Goal: Find specific page/section: Find specific page/section

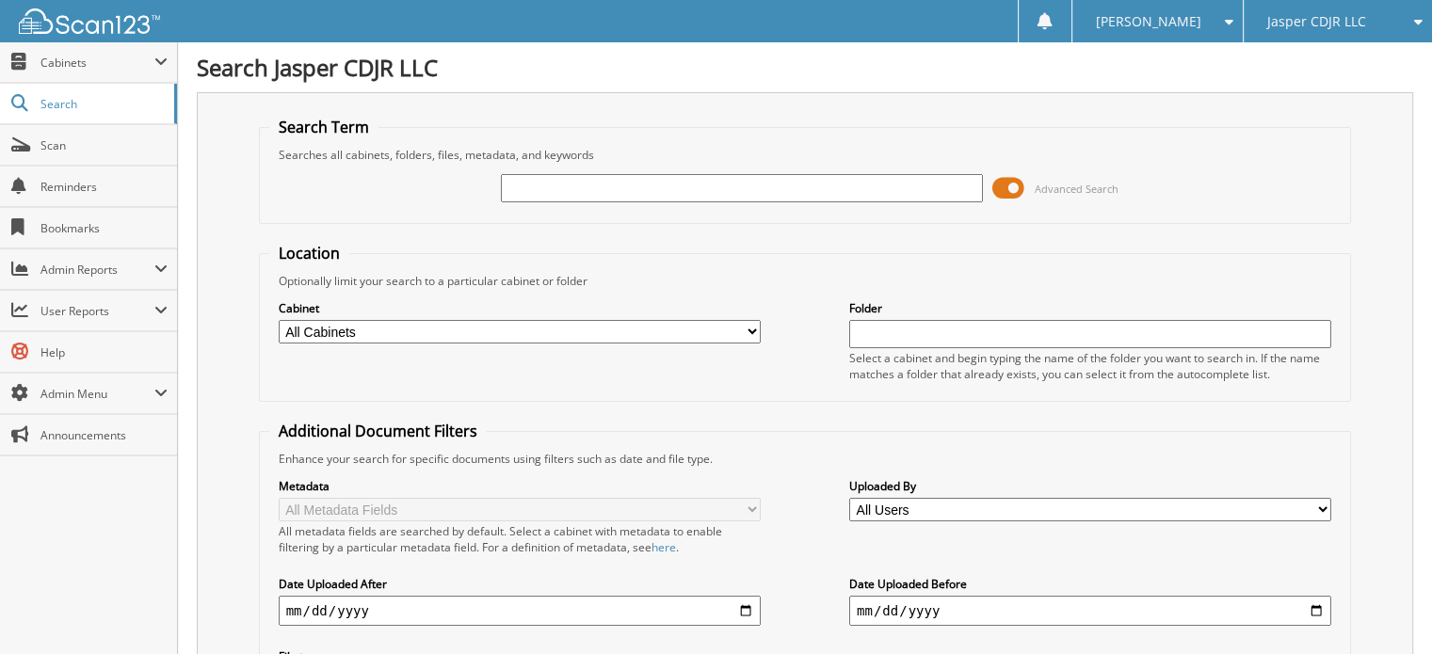
click at [554, 189] on input "text" at bounding box center [742, 188] width 482 height 28
type input "72404"
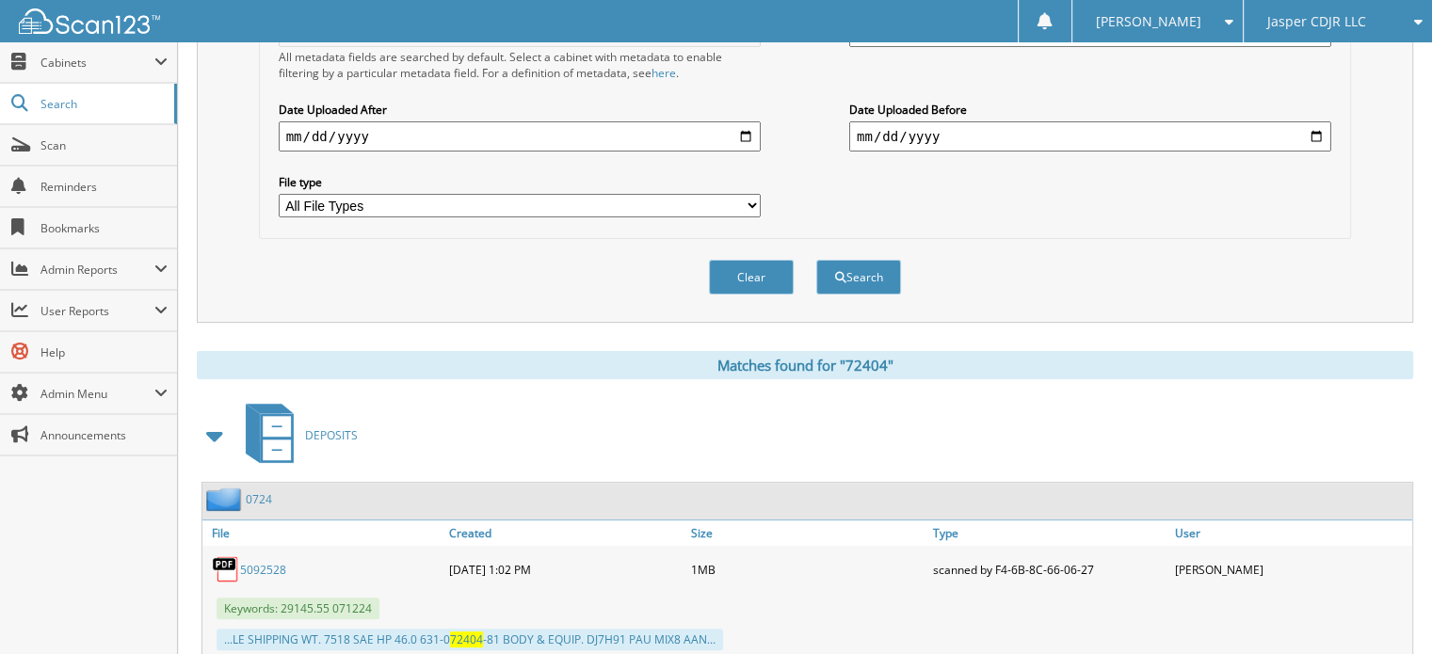
scroll to position [565, 0]
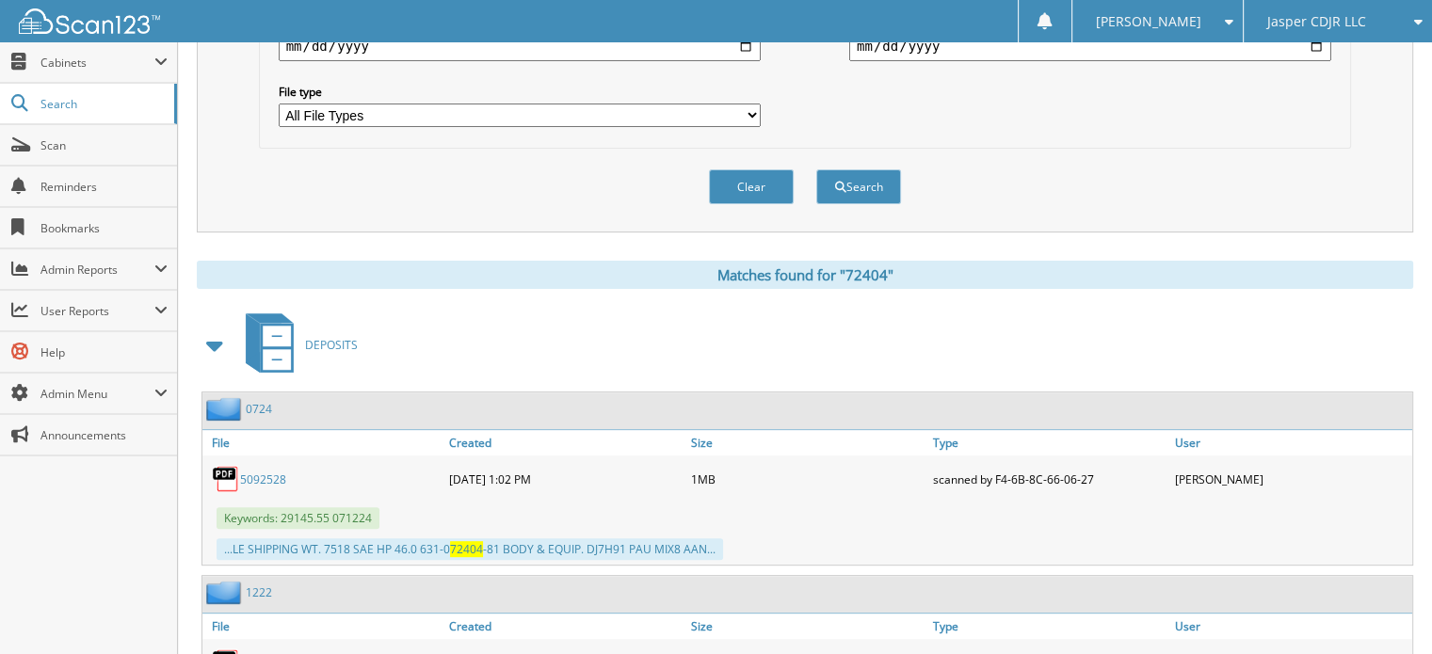
click at [211, 330] on span at bounding box center [215, 346] width 26 height 34
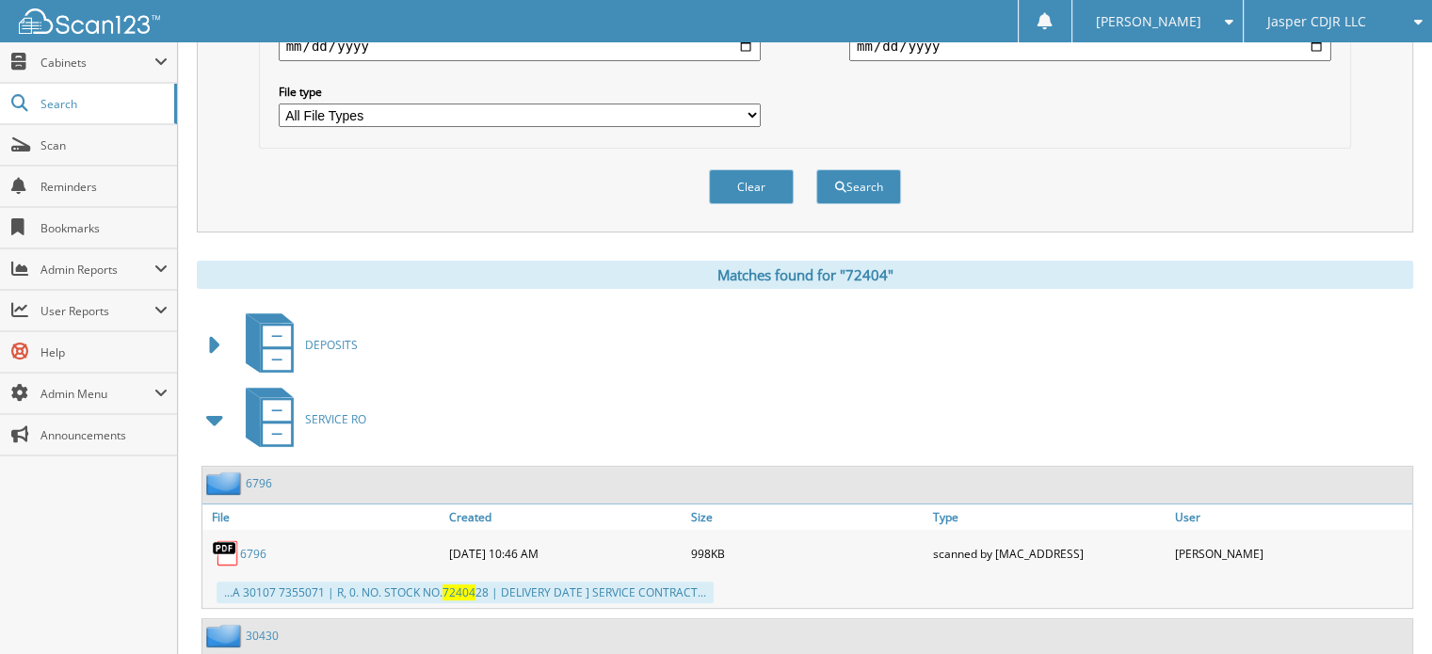
click at [215, 403] on span at bounding box center [215, 420] width 26 height 34
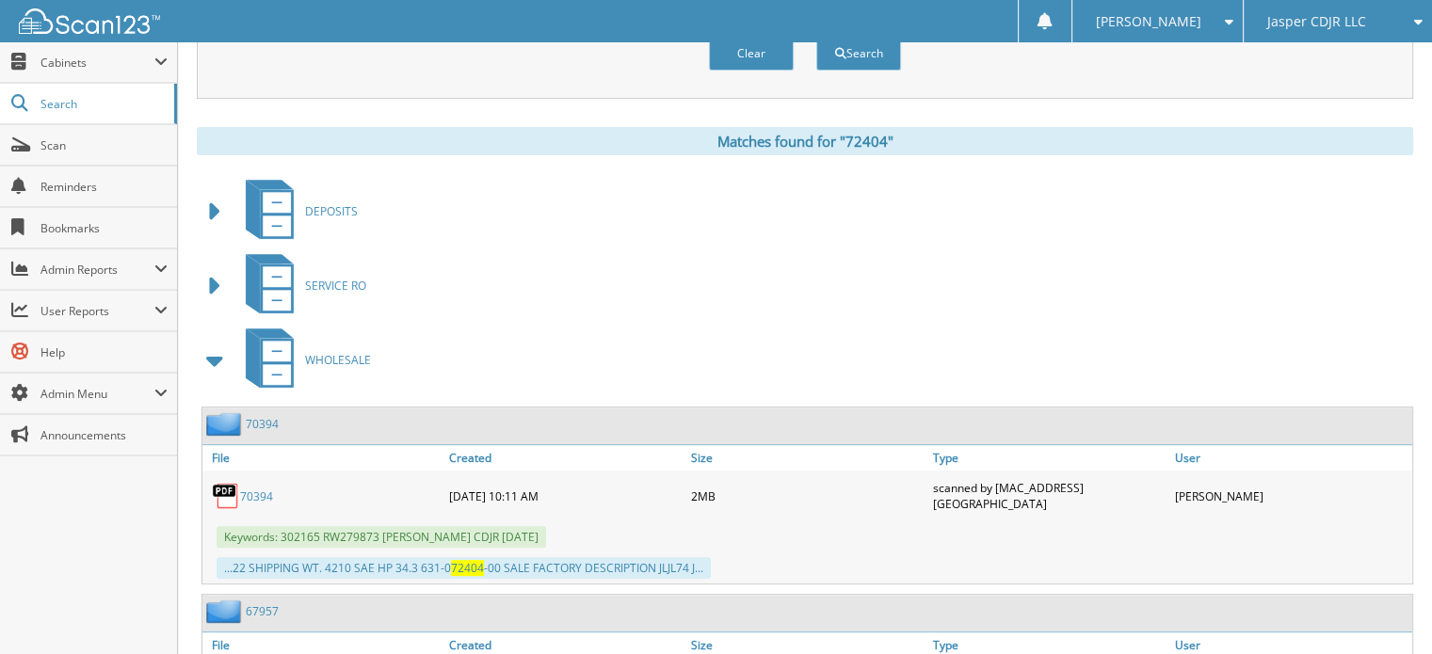
scroll to position [659, 0]
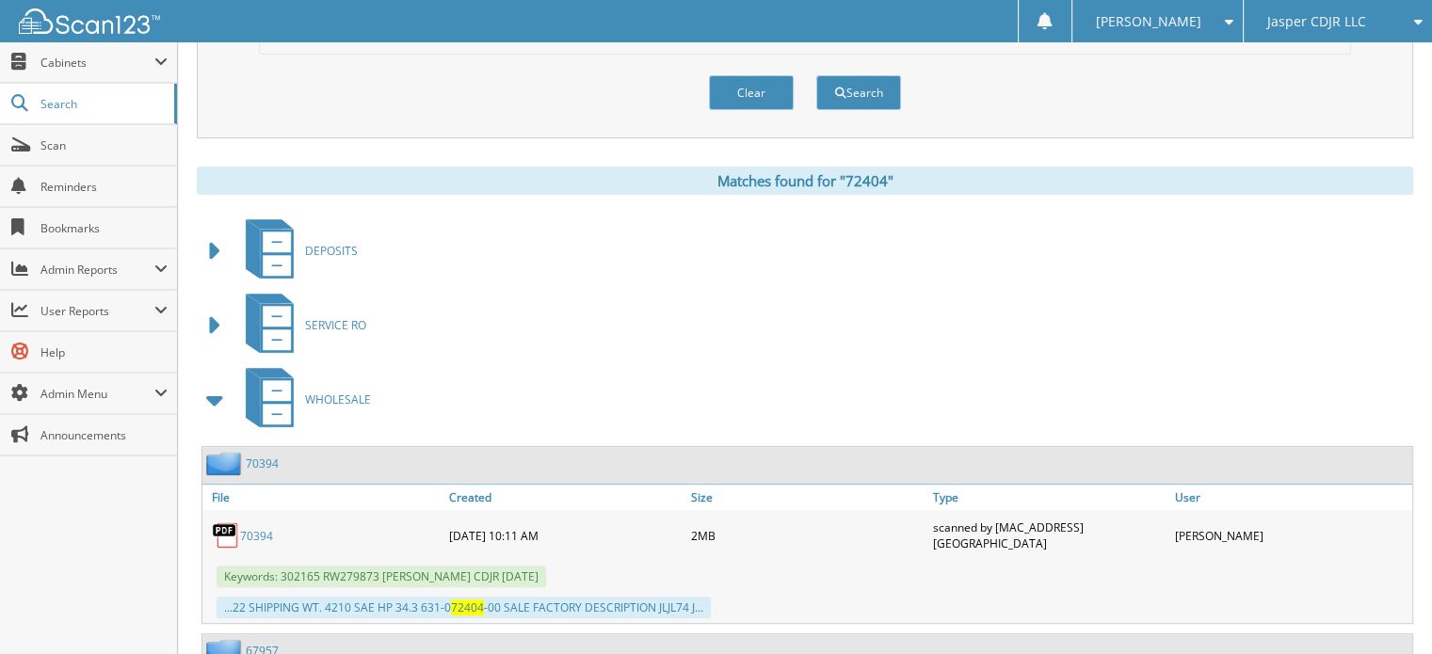
click at [214, 383] on span at bounding box center [215, 400] width 26 height 34
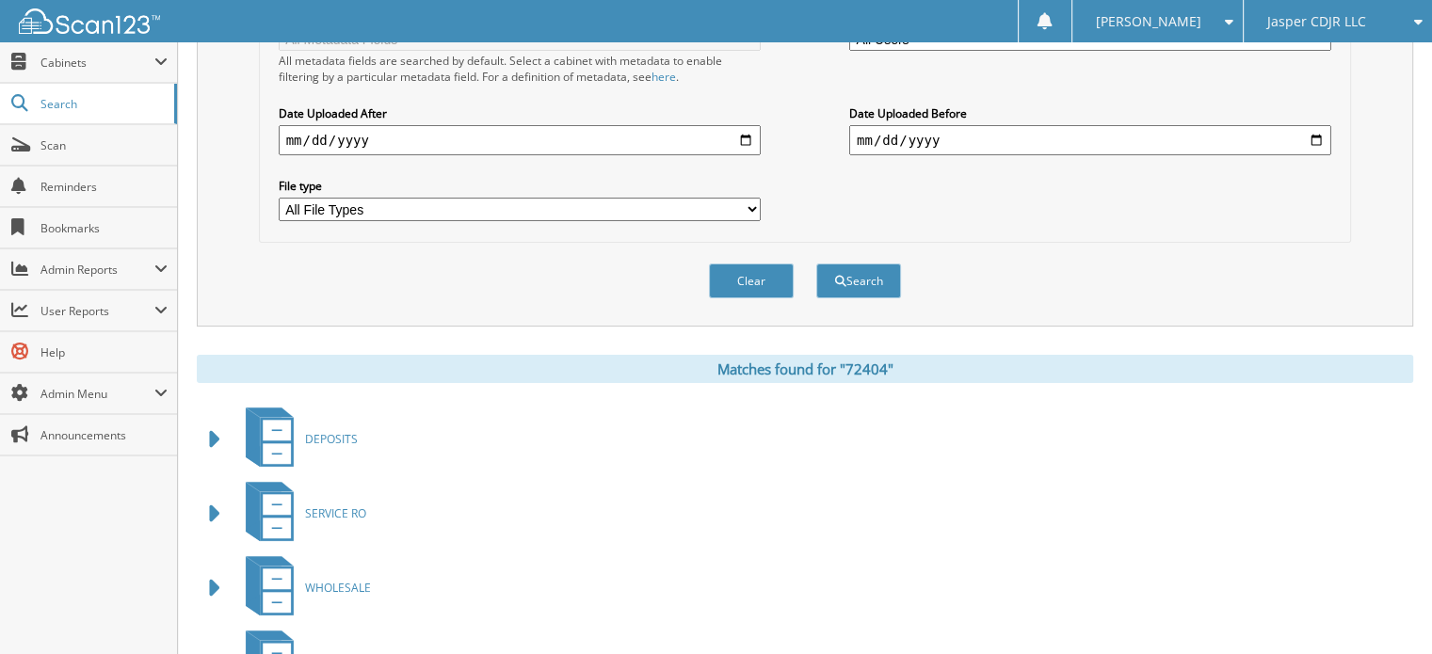
scroll to position [282, 0]
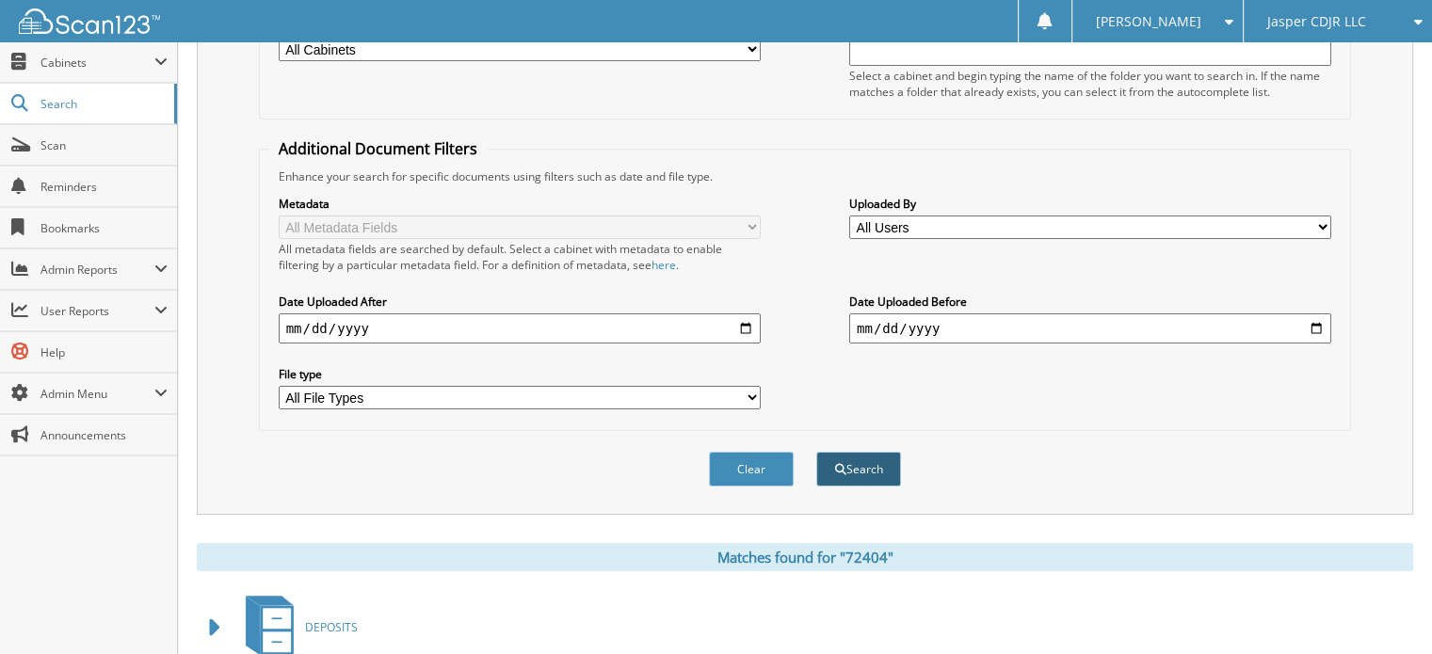
click at [855, 462] on button "Search" at bounding box center [858, 469] width 85 height 35
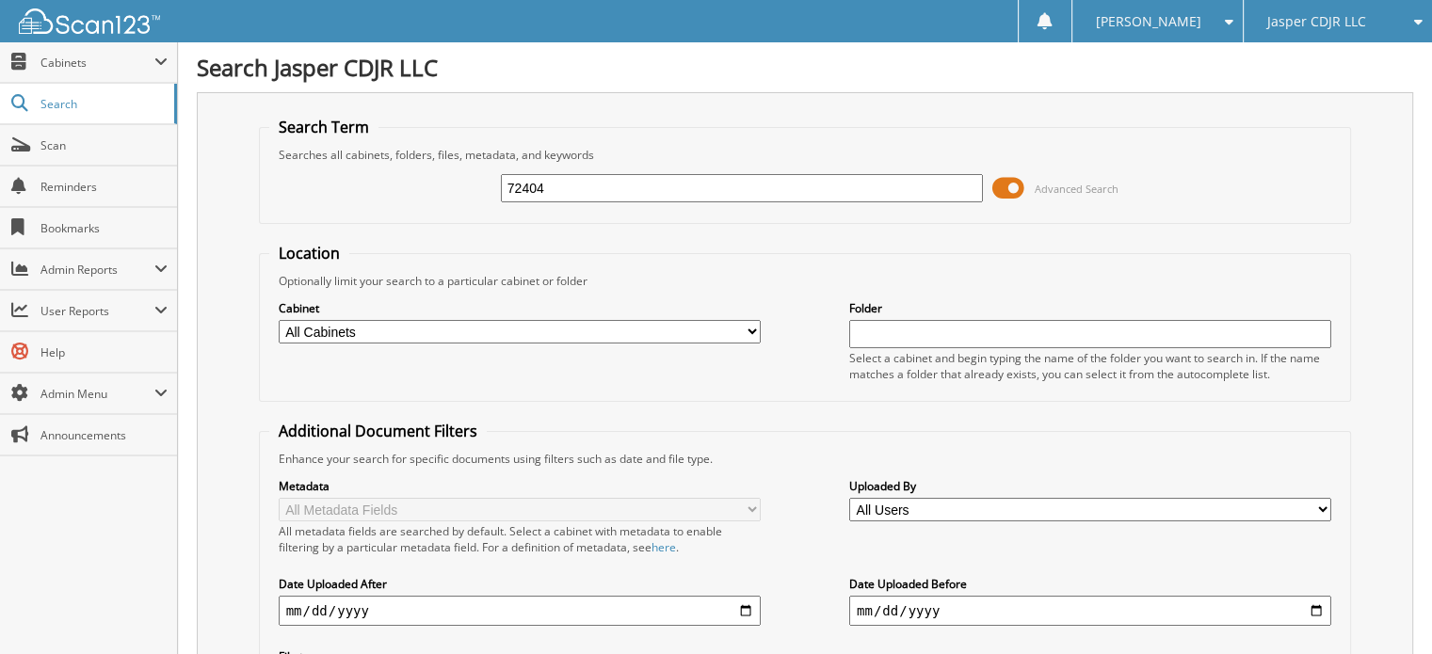
click at [998, 181] on span at bounding box center [1008, 188] width 32 height 28
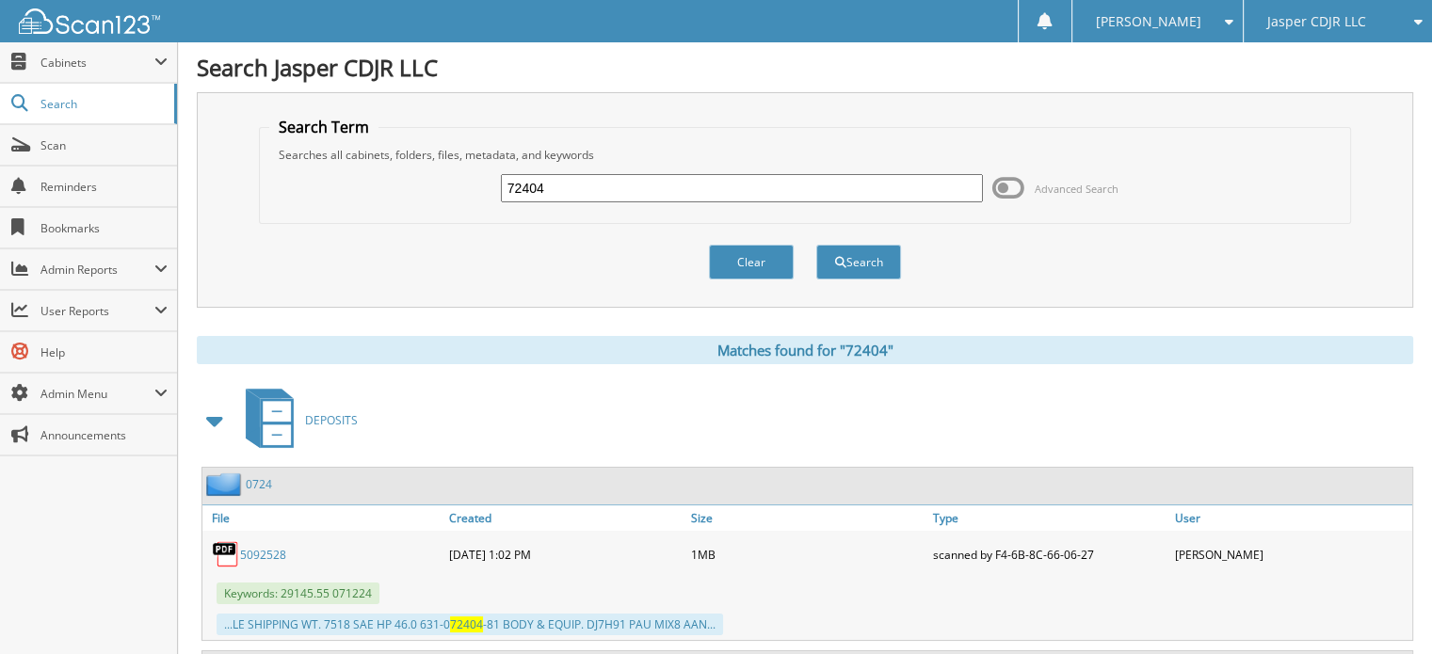
click at [215, 415] on span at bounding box center [215, 421] width 26 height 34
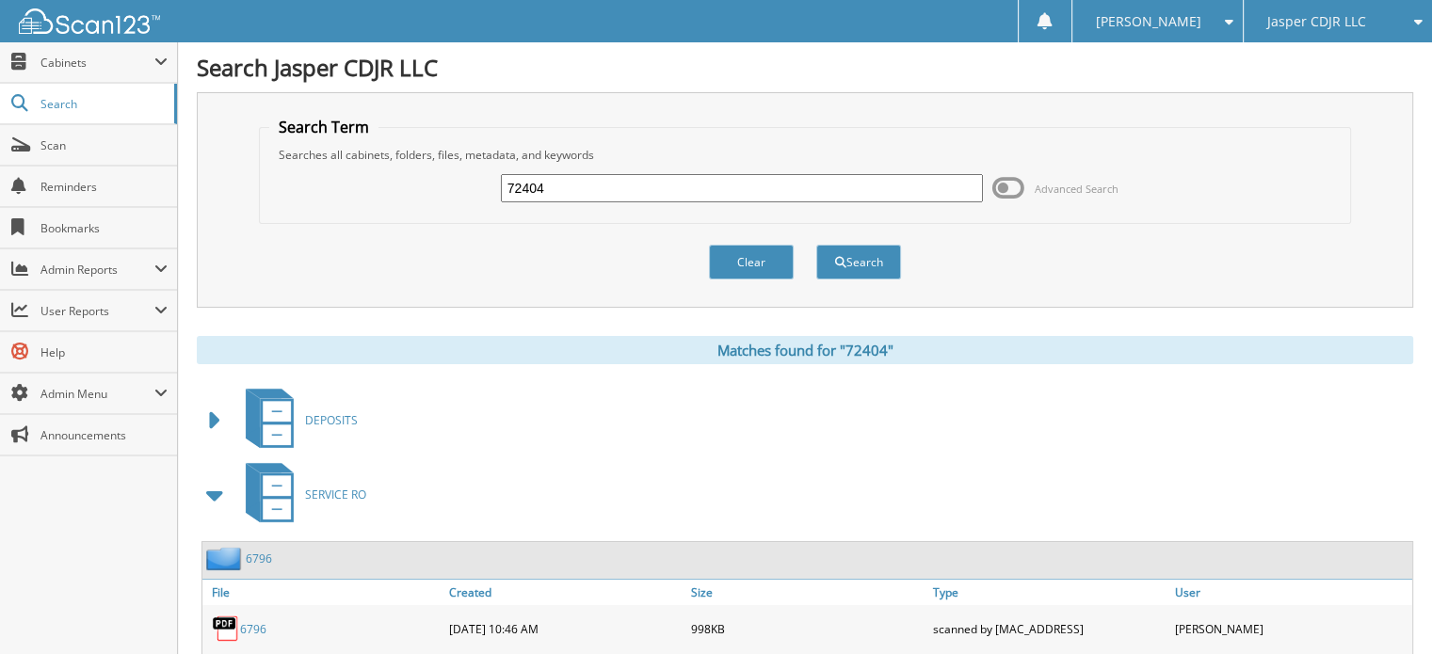
click at [216, 496] on span at bounding box center [215, 495] width 26 height 34
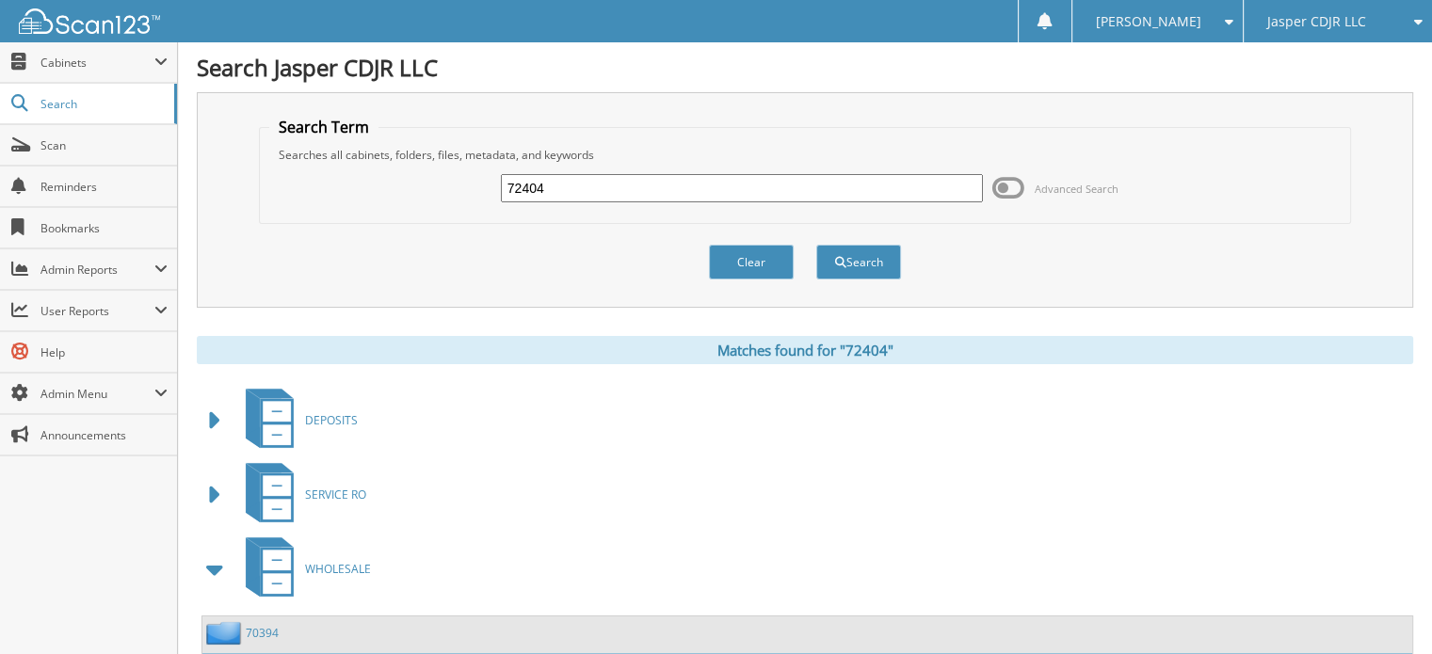
click at [210, 563] on span at bounding box center [215, 570] width 26 height 34
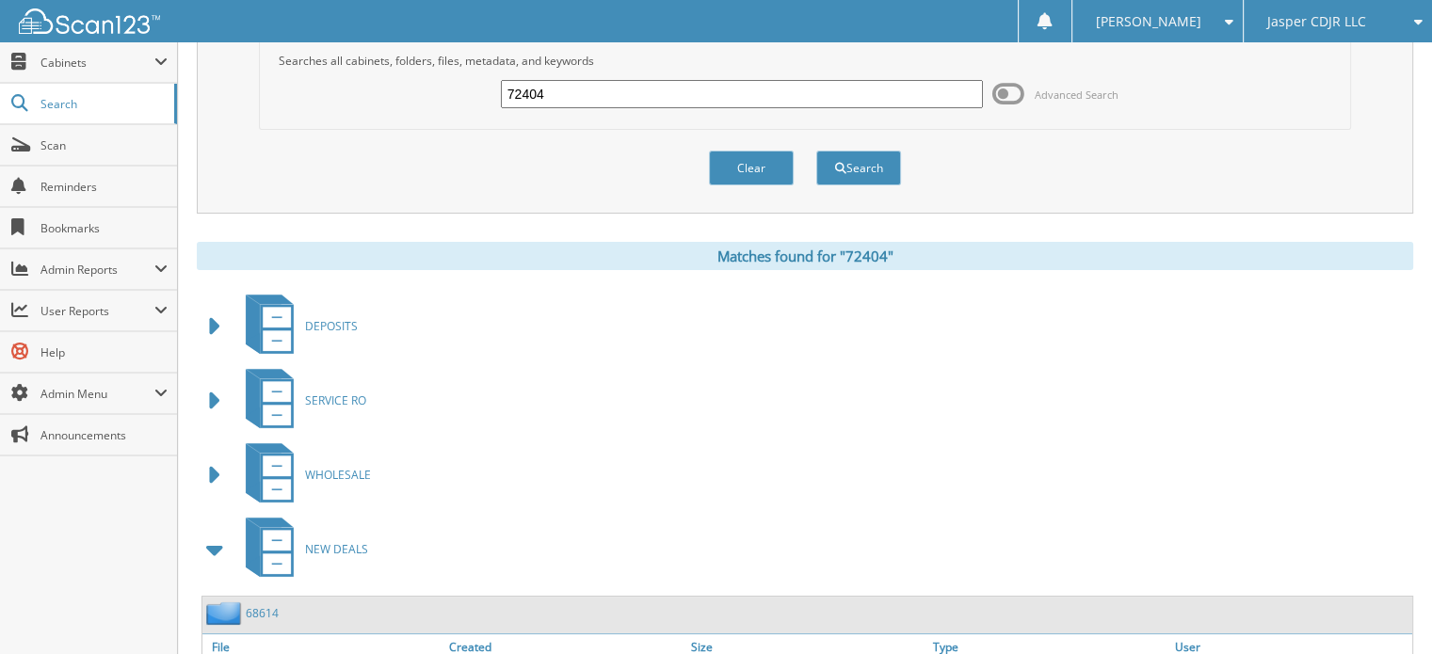
click at [216, 553] on span at bounding box center [215, 550] width 26 height 34
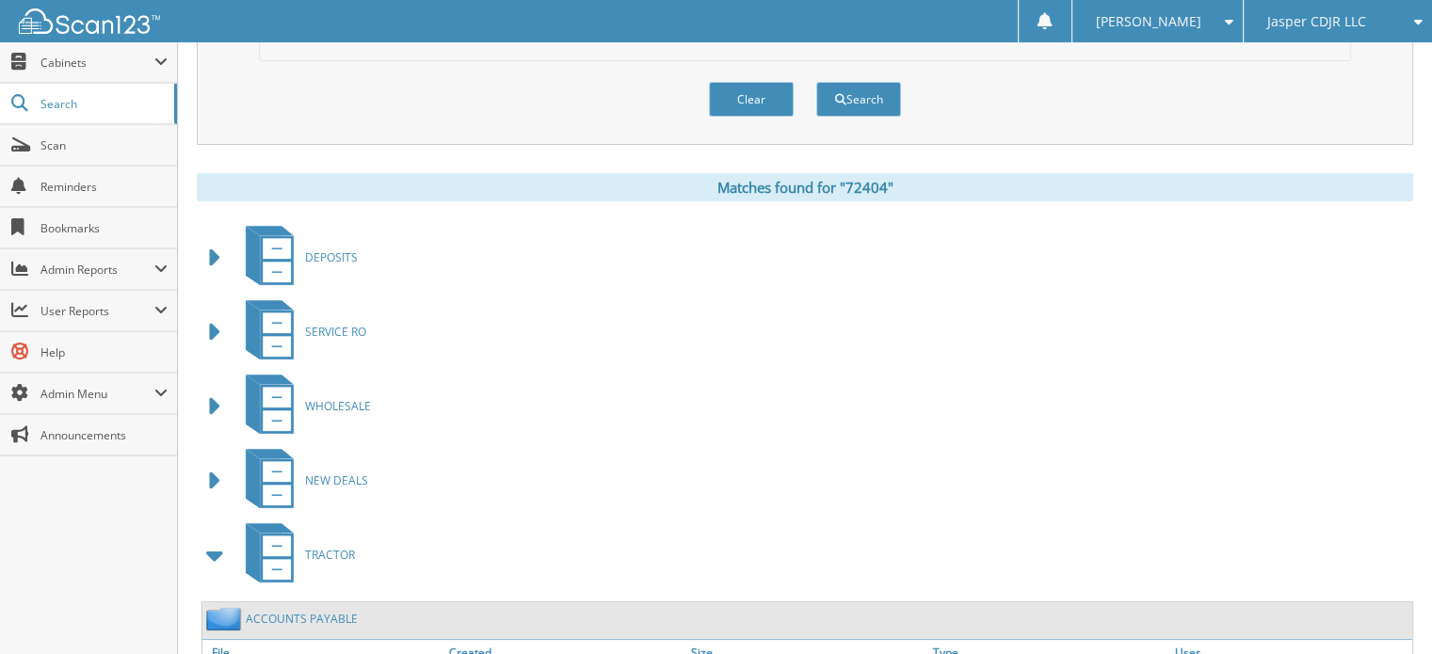
scroll to position [69, 0]
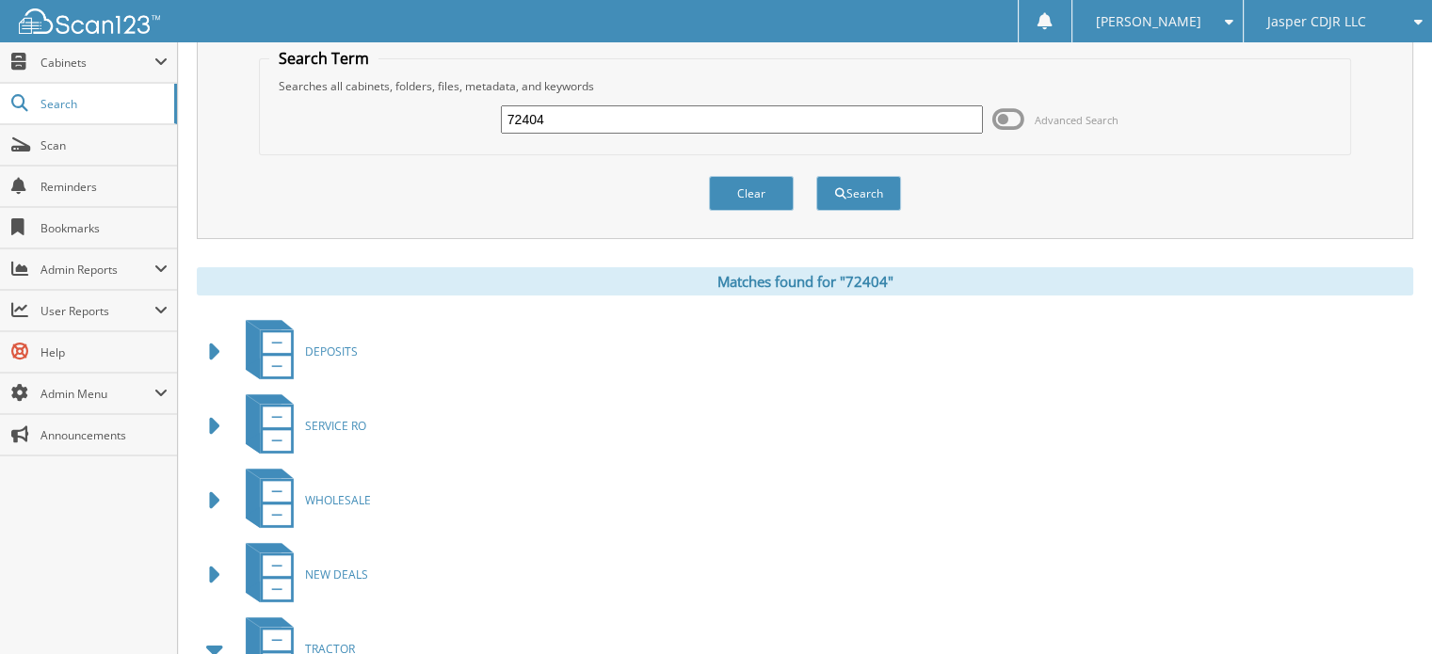
drag, startPoint x: 583, startPoint y: 108, endPoint x: 501, endPoint y: 103, distance: 82.1
click at [501, 105] on input "72404" at bounding box center [742, 119] width 482 height 28
type input "t1497"
click at [816, 176] on button "Search" at bounding box center [858, 193] width 85 height 35
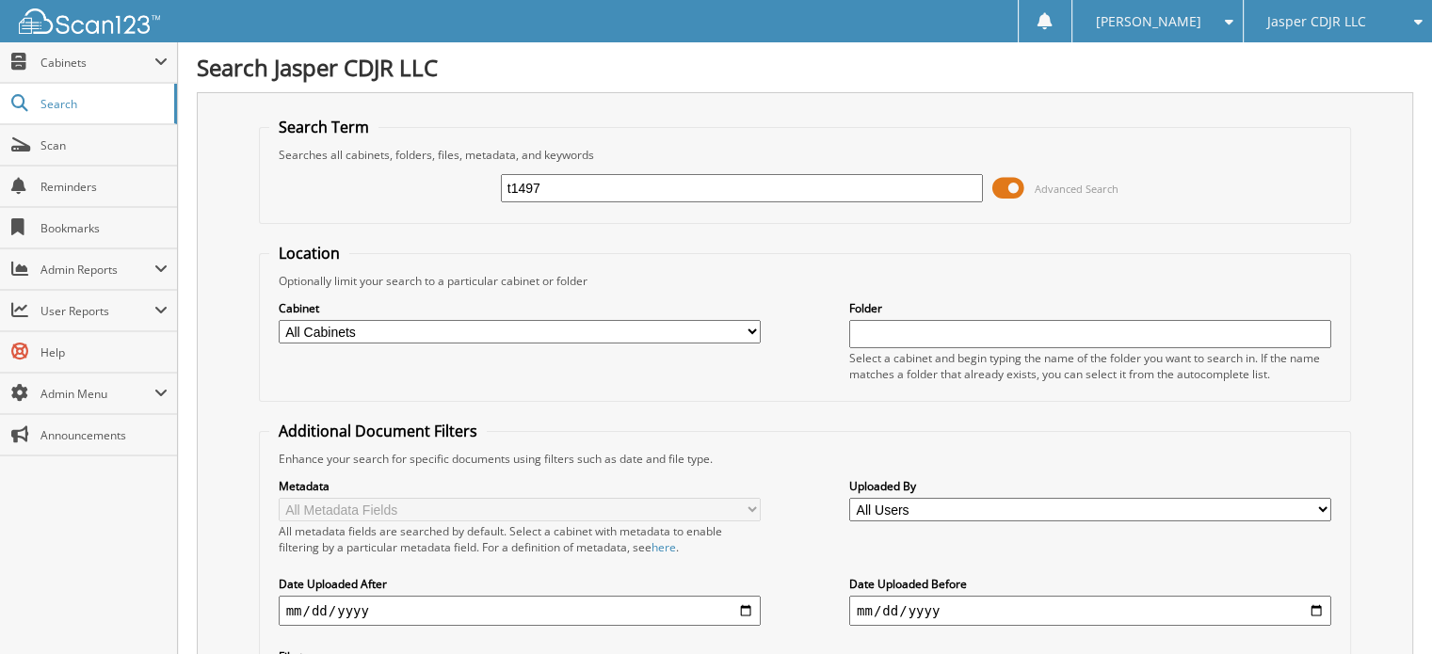
click at [1003, 182] on span at bounding box center [1008, 188] width 32 height 28
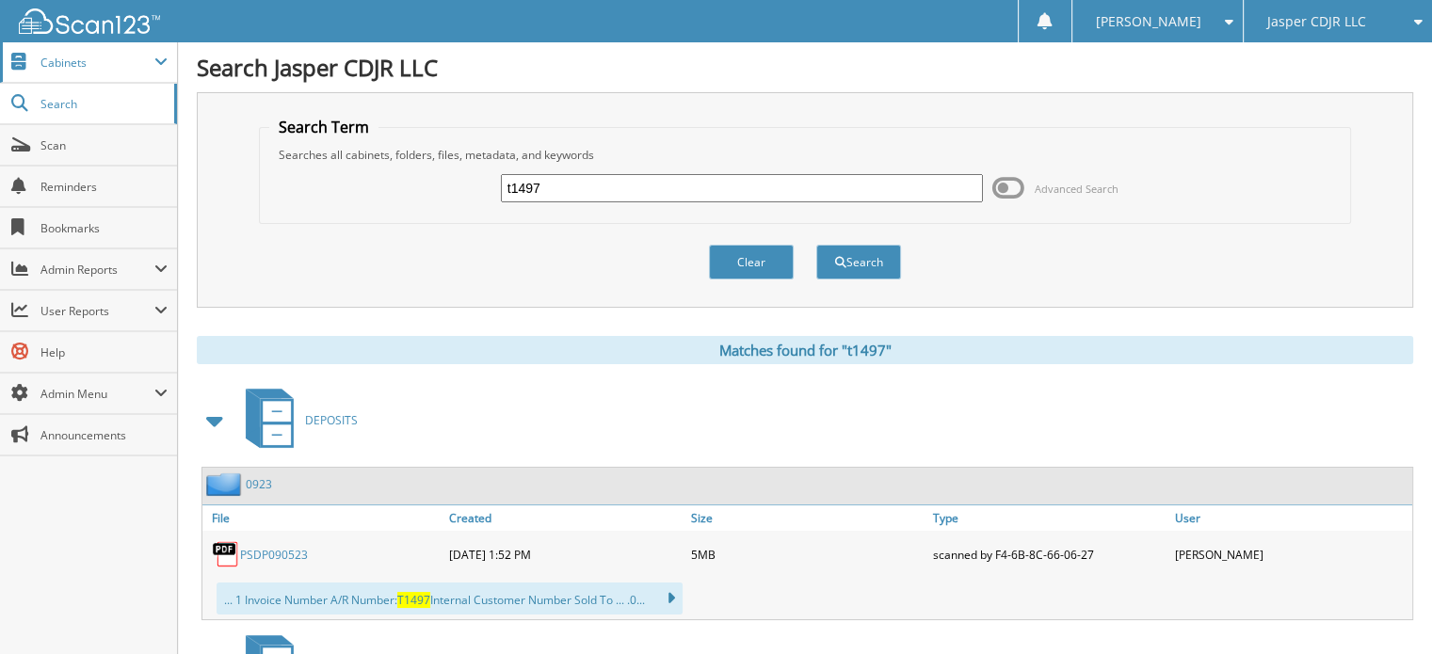
click at [83, 75] on span "Cabinets" at bounding box center [88, 62] width 177 height 40
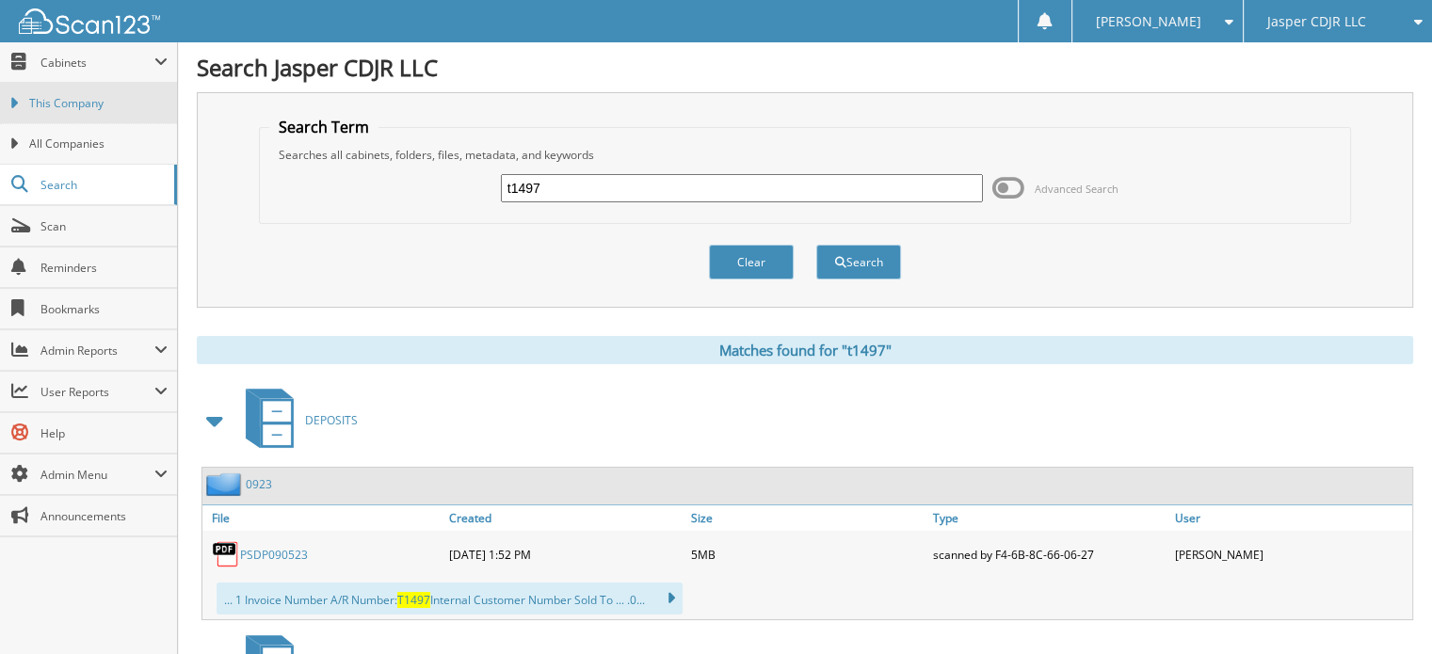
click at [77, 108] on span "This Company" at bounding box center [98, 103] width 138 height 17
